Goal: Ask a question

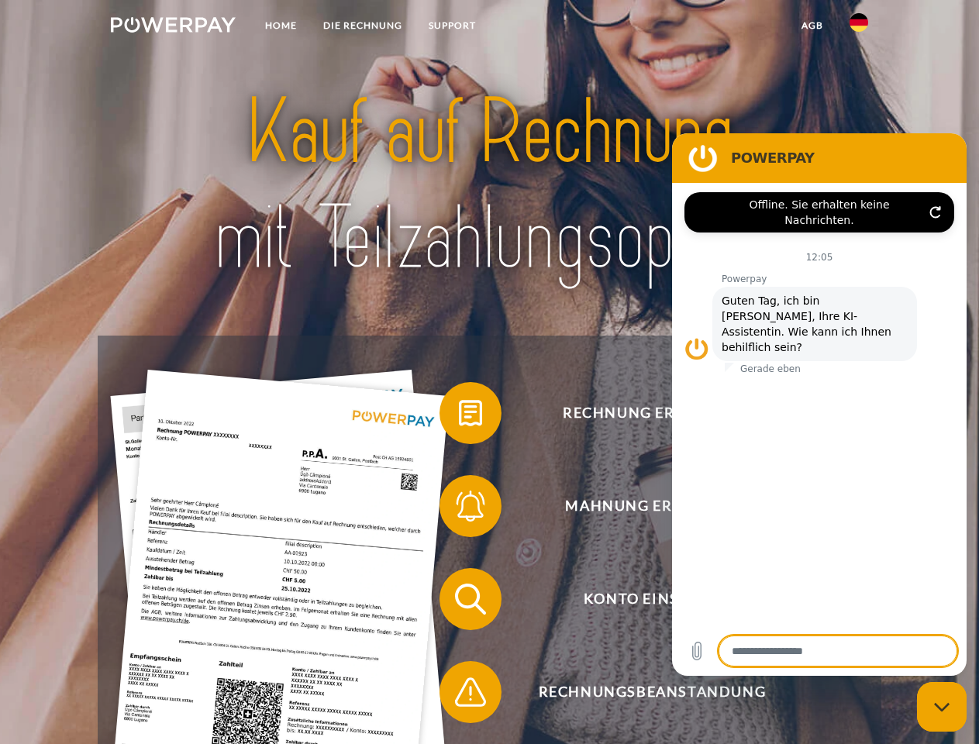
click at [173, 27] on img at bounding box center [173, 25] width 125 height 16
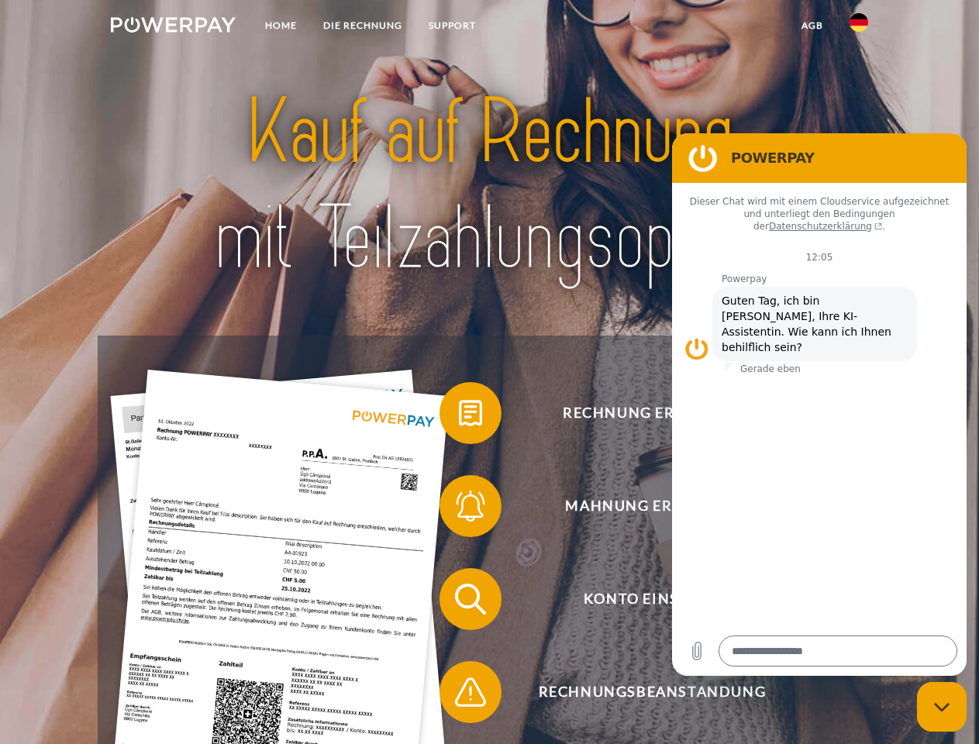
click at [859, 27] on img at bounding box center [859, 22] width 19 height 19
click at [812, 26] on link "agb" at bounding box center [813, 26] width 48 height 28
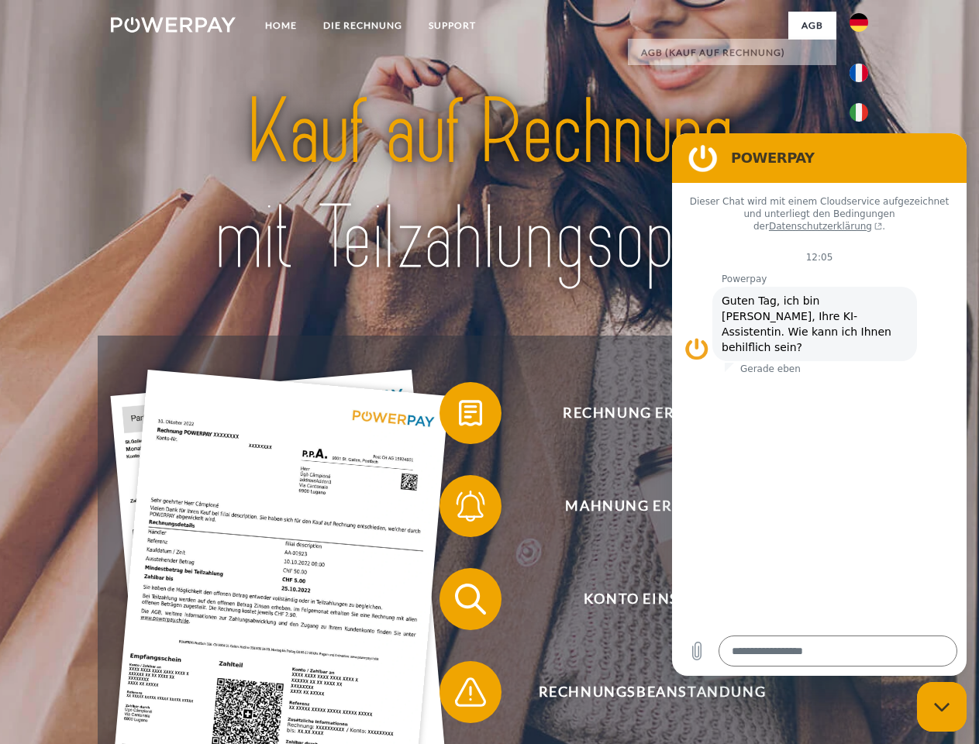
click at [459, 416] on span at bounding box center [448, 414] width 78 height 78
click at [459, 509] on span at bounding box center [448, 507] width 78 height 78
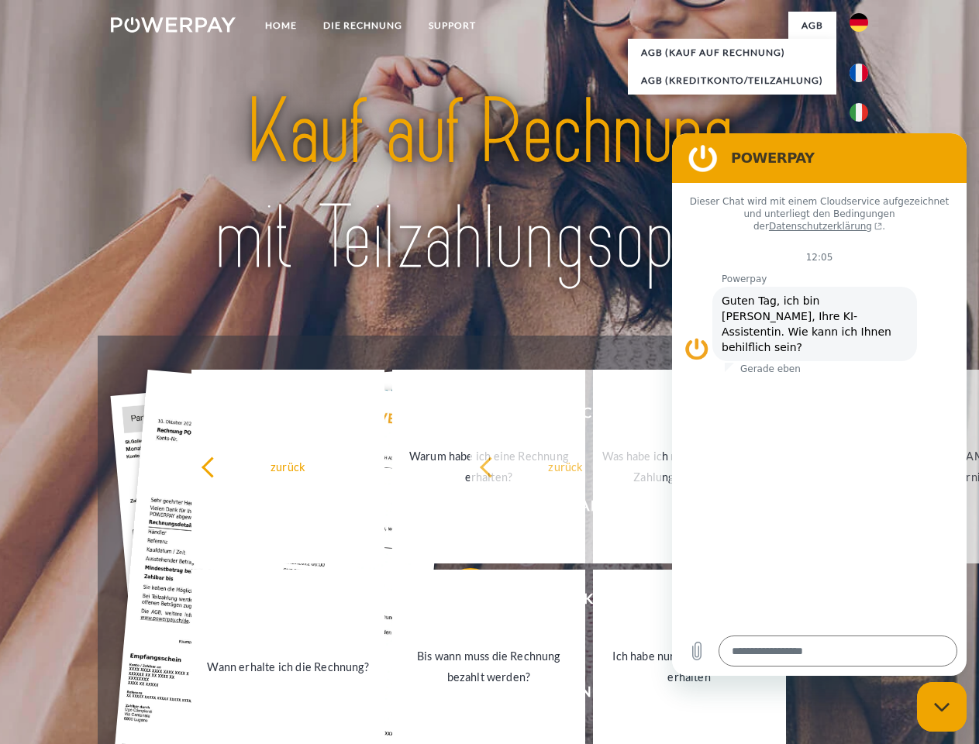
click at [459, 602] on link "Bis wann muss die Rechnung bezahlt werden?" at bounding box center [488, 667] width 193 height 194
click at [459, 696] on span at bounding box center [448, 693] width 78 height 78
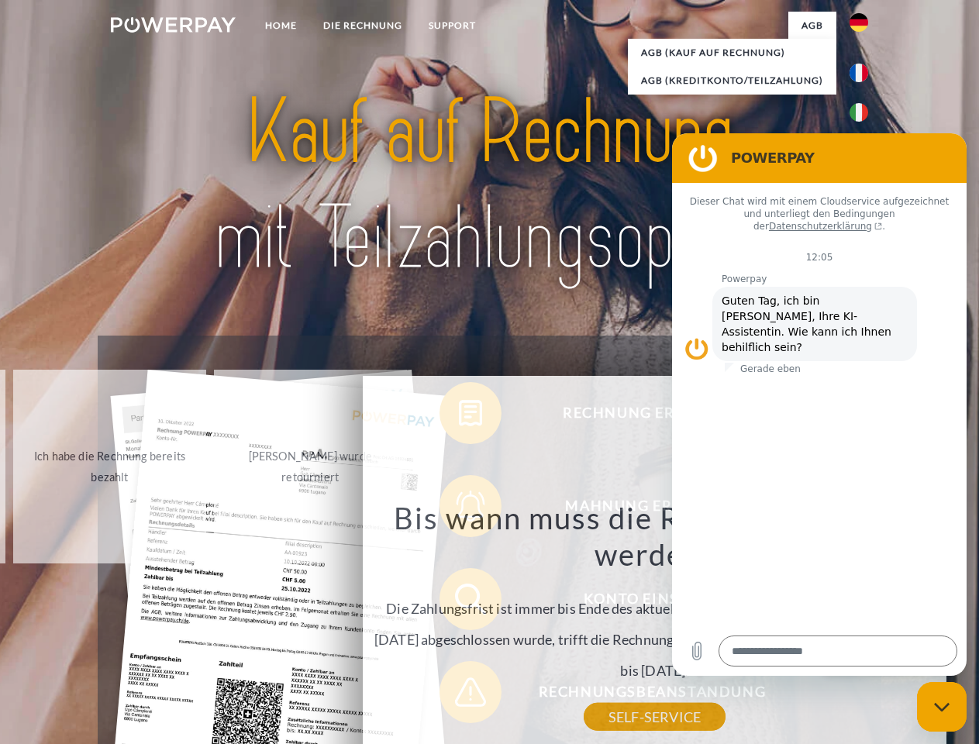
click at [942, 707] on icon "Messaging-Fenster schließen" at bounding box center [942, 708] width 16 height 10
type textarea "*"
